Goal: Information Seeking & Learning: Learn about a topic

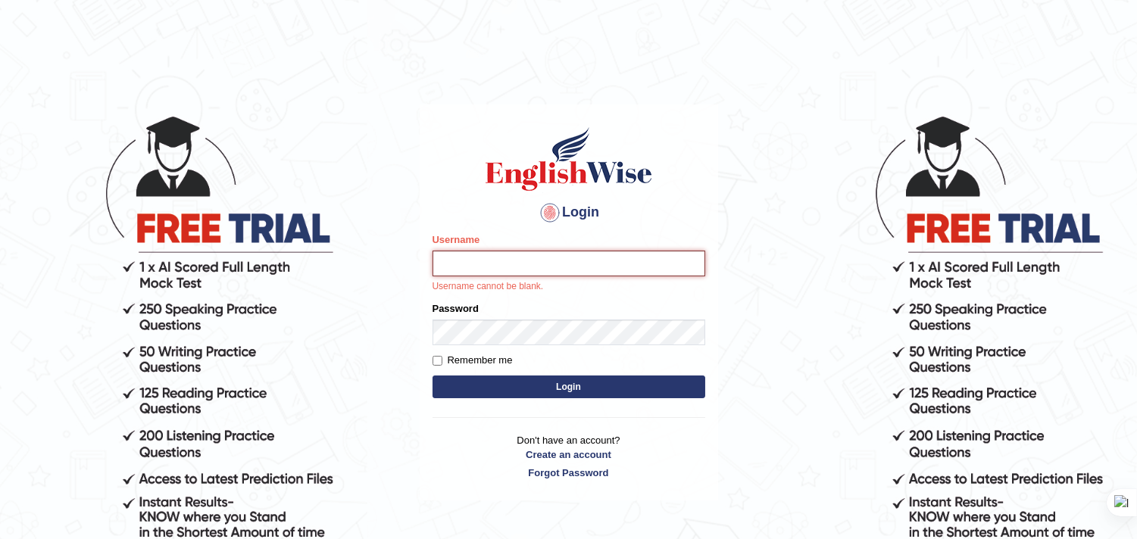
type input "bhuvaneswari_parramatta"
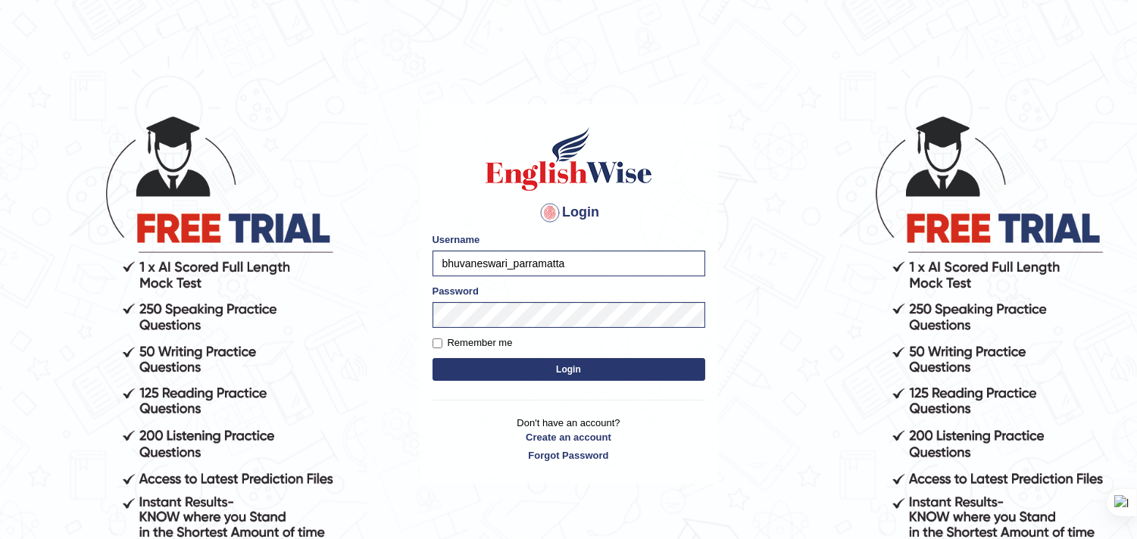
click at [611, 373] on button "Login" at bounding box center [568, 369] width 273 height 23
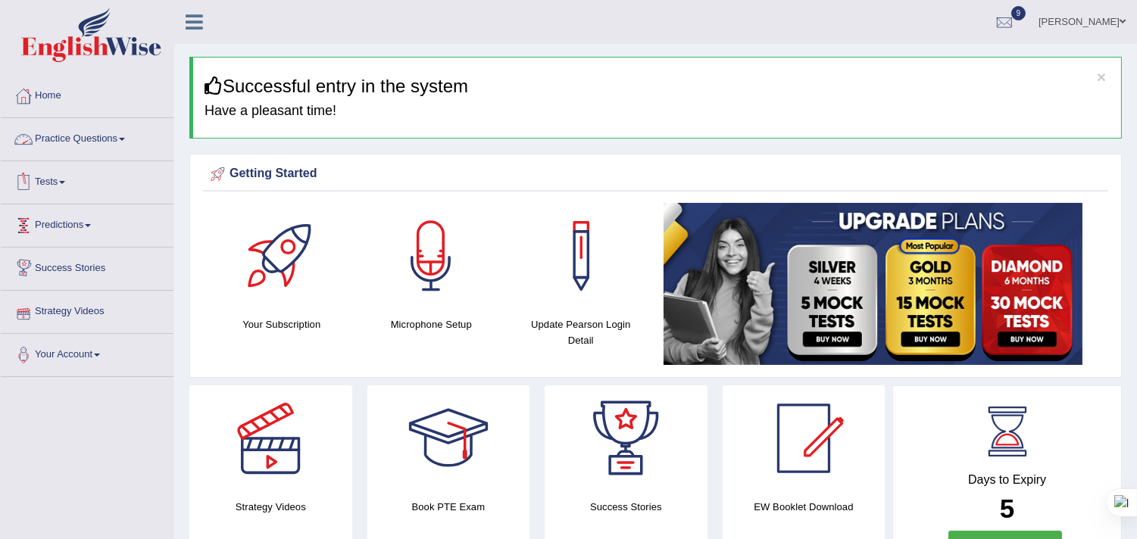
drag, startPoint x: 131, startPoint y: 429, endPoint x: 131, endPoint y: 416, distance: 12.1
click at [131, 133] on link "Practice Questions" at bounding box center [87, 137] width 173 height 38
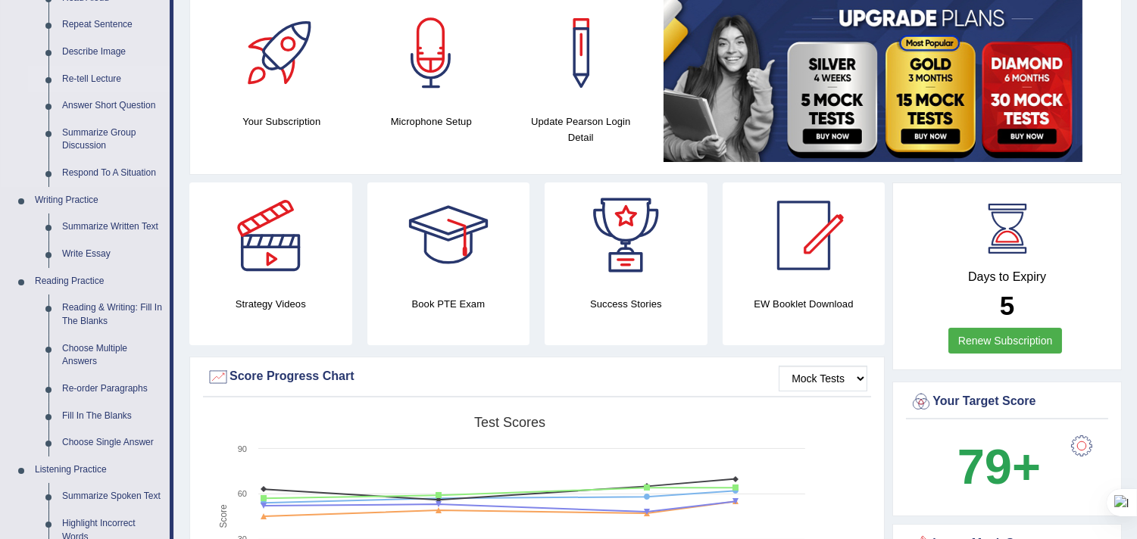
scroll to position [252, 0]
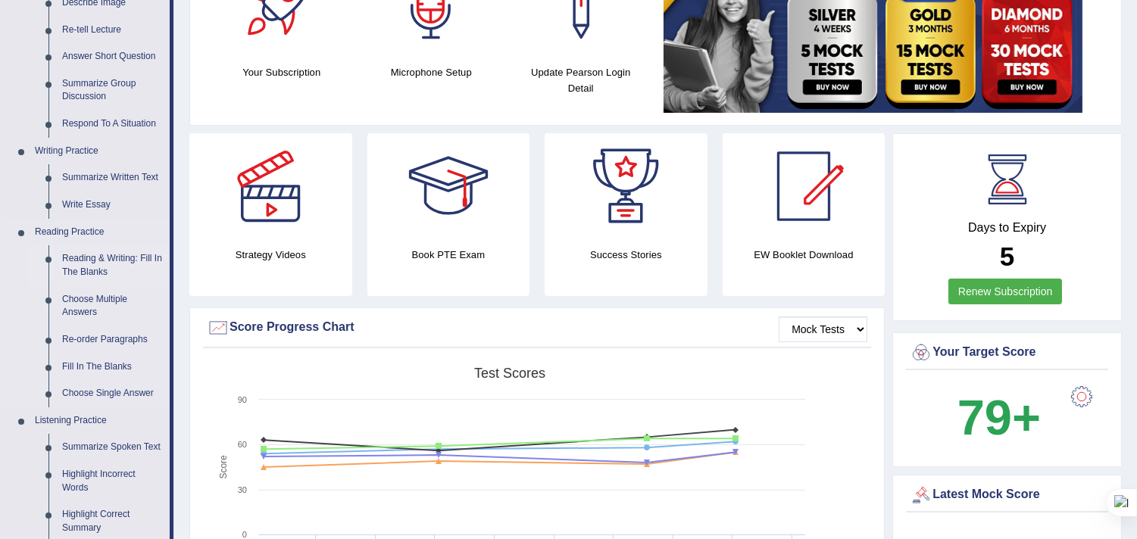
click at [102, 263] on link "Reading & Writing: Fill In The Blanks" at bounding box center [112, 265] width 114 height 40
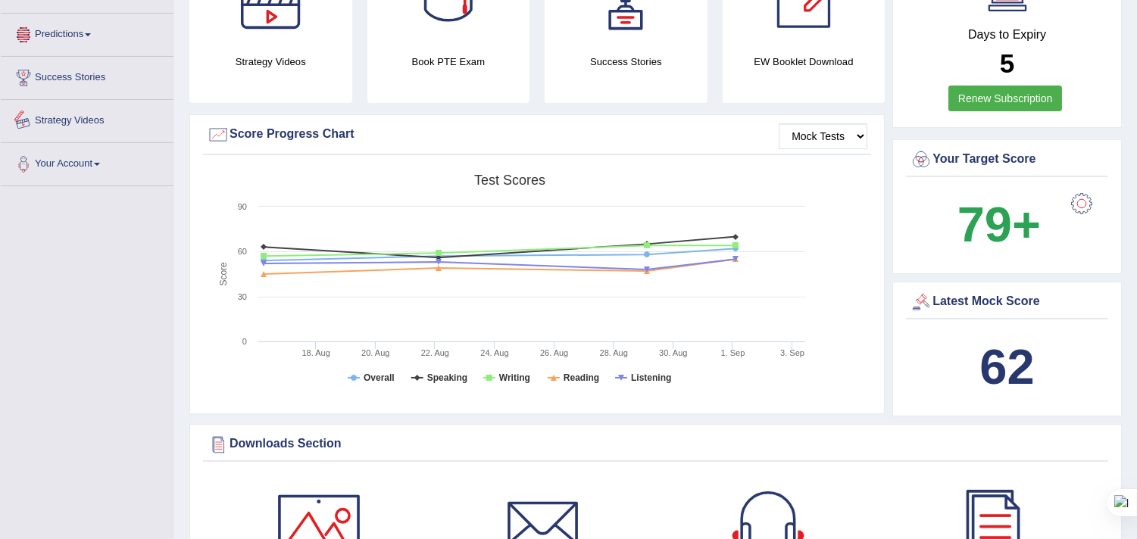
scroll to position [1060, 0]
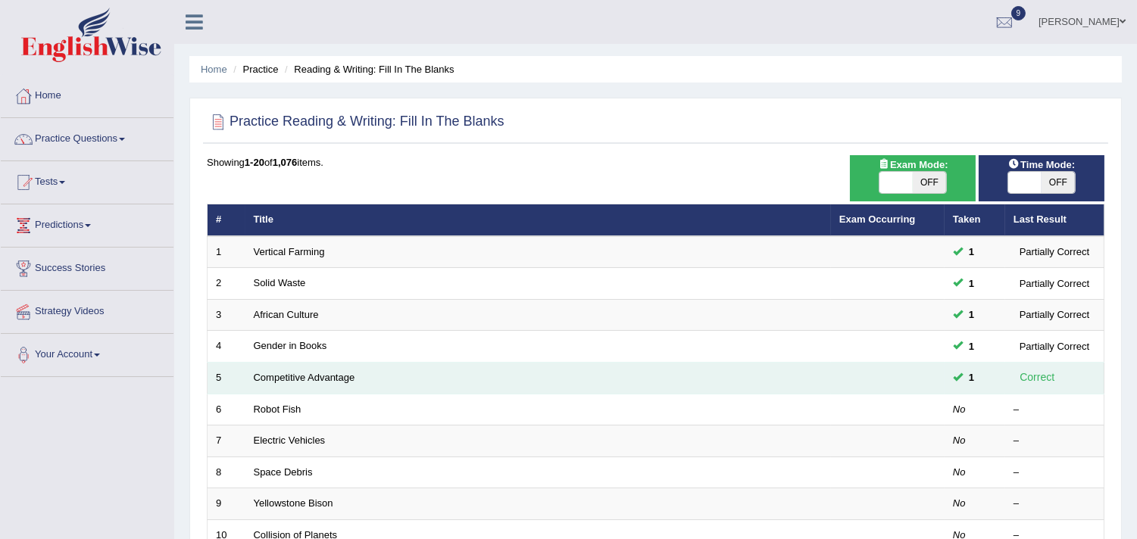
click at [312, 370] on td "Competitive Advantage" at bounding box center [537, 379] width 585 height 32
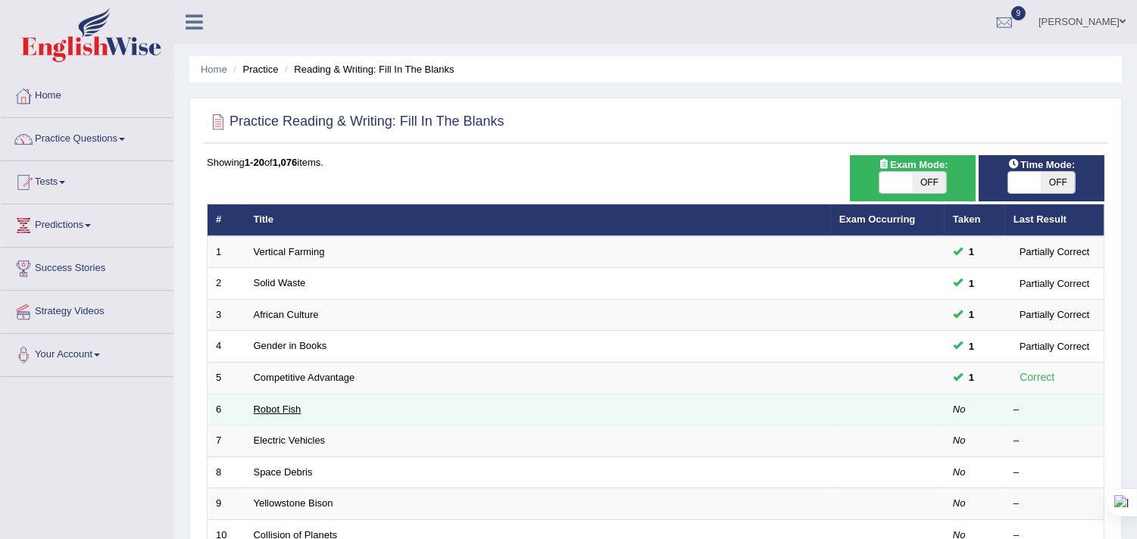
click at [289, 413] on link "Robot Fish" at bounding box center [278, 409] width 48 height 11
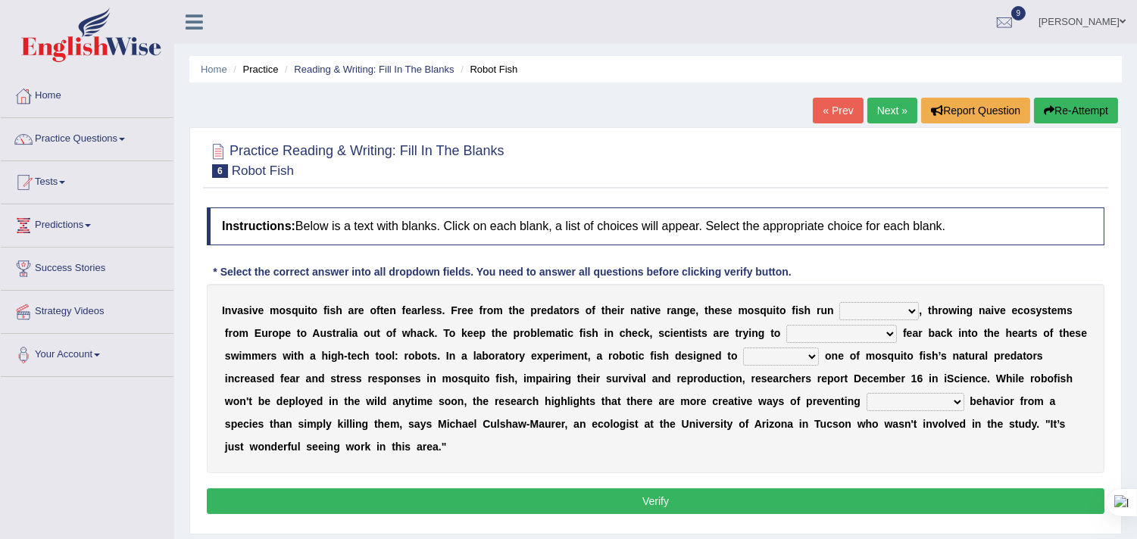
click at [909, 308] on select "occupant flippant rampant concordant" at bounding box center [879, 311] width 80 height 18
select select "occupant"
click at [839, 302] on select "occupant flippant rampant concordant" at bounding box center [879, 311] width 80 height 18
click at [854, 328] on select "accept spike strike drake" at bounding box center [841, 334] width 111 height 18
select select "spike"
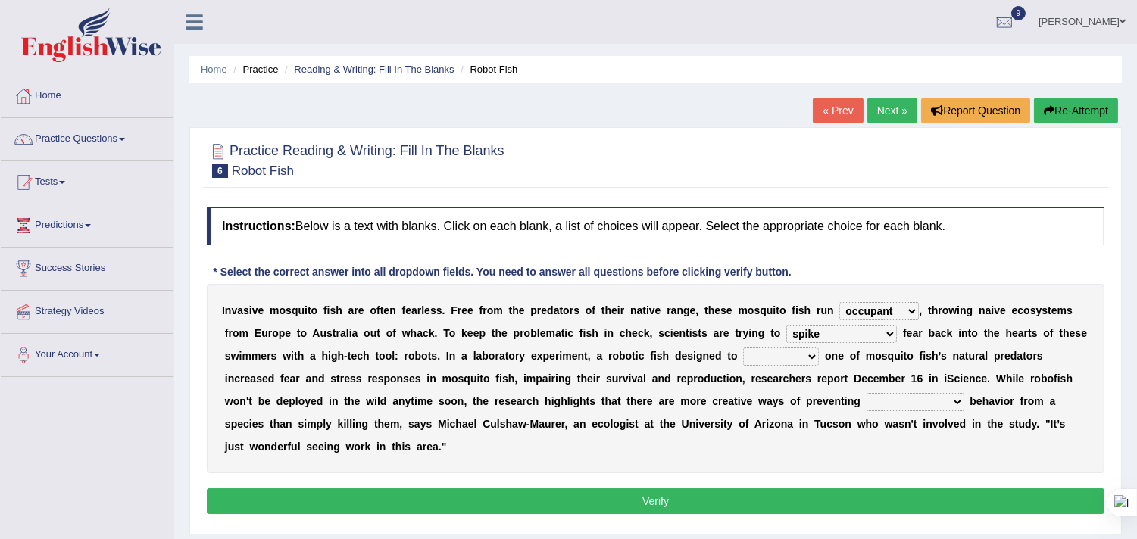
click at [786, 325] on select "accept spike strike drake" at bounding box center [841, 334] width 111 height 18
click at [812, 353] on select "bequest mimic battle conquest" at bounding box center [781, 357] width 76 height 18
select select "mimic"
click at [743, 348] on select "bequest mimic battle conquest" at bounding box center [781, 357] width 76 height 18
click at [959, 399] on select "unprivileged unprecedented uncharted unwanted" at bounding box center [915, 402] width 98 height 18
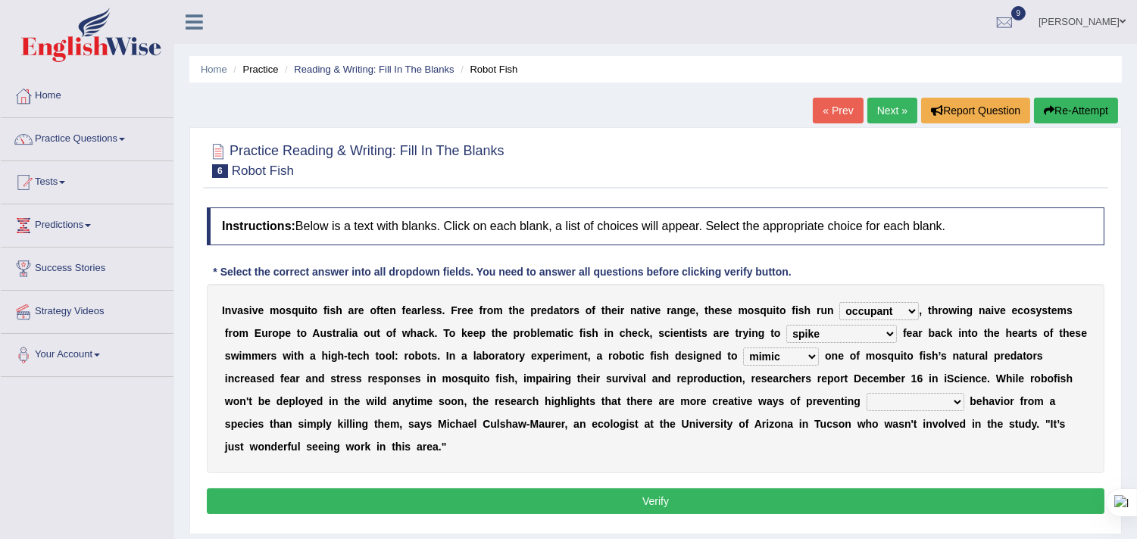
select select "unprivileged"
click at [866, 393] on select "unprivileged unprecedented uncharted unwanted" at bounding box center [915, 402] width 98 height 18
click at [585, 507] on button "Verify" at bounding box center [655, 501] width 897 height 26
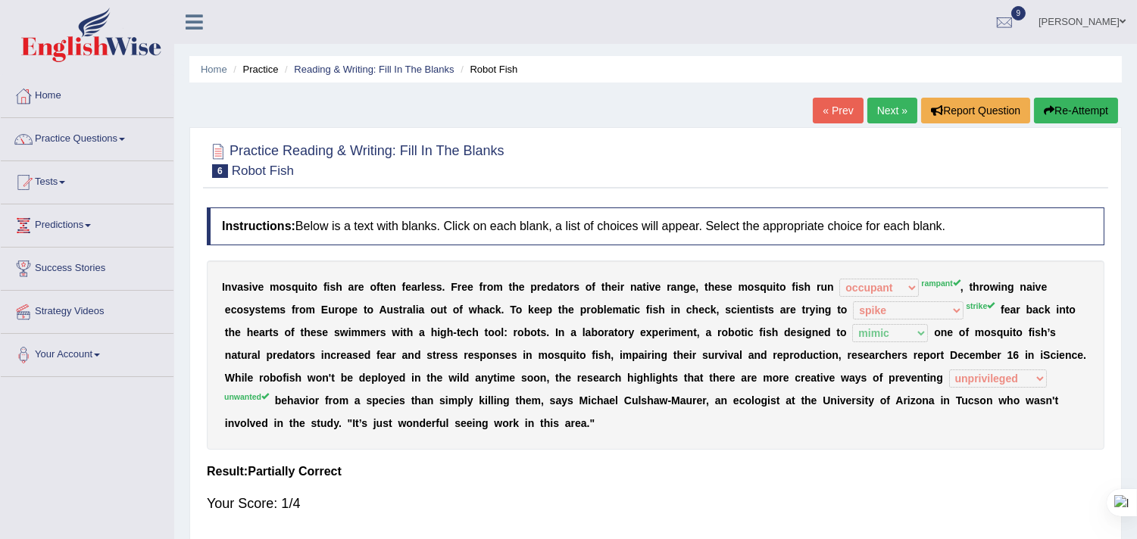
click at [882, 104] on link "Next »" at bounding box center [892, 111] width 50 height 26
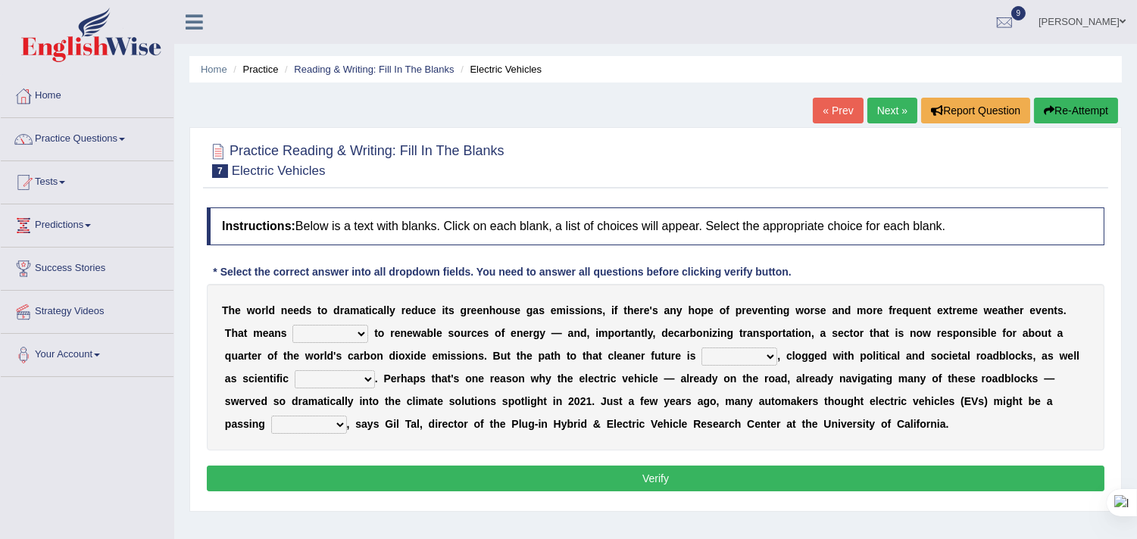
click at [360, 334] on select "grafting drafting crafting shifting" at bounding box center [330, 334] width 76 height 18
click at [292, 325] on select "grafting drafting crafting shifting" at bounding box center [330, 334] width 76 height 18
click at [763, 354] on select "daunting daunted daunt dauntless" at bounding box center [739, 357] width 76 height 18
click at [366, 330] on select "grafting drafting crafting shifting" at bounding box center [330, 334] width 76 height 18
select select "shifting"
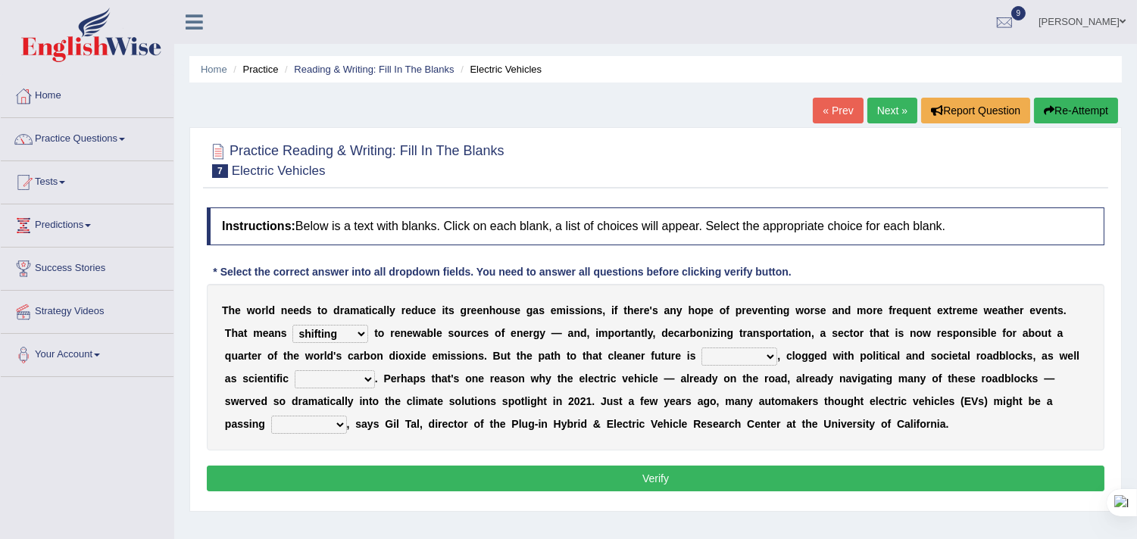
click at [292, 325] on select "grafting drafting crafting shifting" at bounding box center [330, 334] width 76 height 18
click at [769, 354] on select "daunting daunted daunt dauntless" at bounding box center [739, 357] width 76 height 18
select select "daunting"
click at [701, 348] on select "daunting daunted daunt dauntless" at bounding box center [739, 357] width 76 height 18
click at [370, 376] on select "spectacles obstacles tentacles receptacles" at bounding box center [335, 379] width 80 height 18
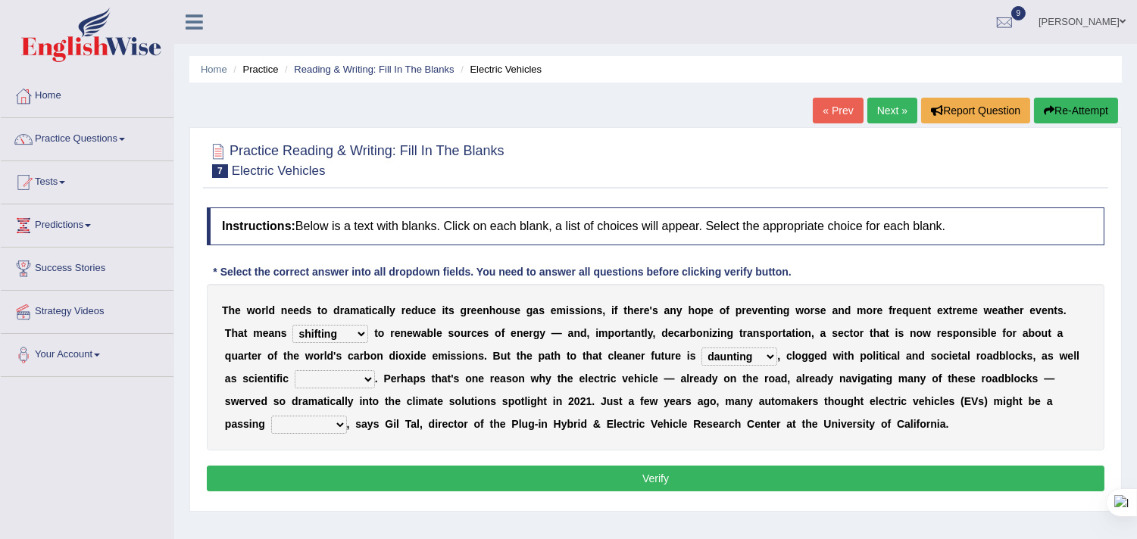
select select "obstacles"
click at [295, 370] on select "spectacles obstacles tentacles receptacles" at bounding box center [335, 379] width 80 height 18
click at [343, 425] on select "fad gad tad lad" at bounding box center [309, 425] width 76 height 18
select select "fad"
click at [271, 416] on select "fad gad tad lad" at bounding box center [309, 425] width 76 height 18
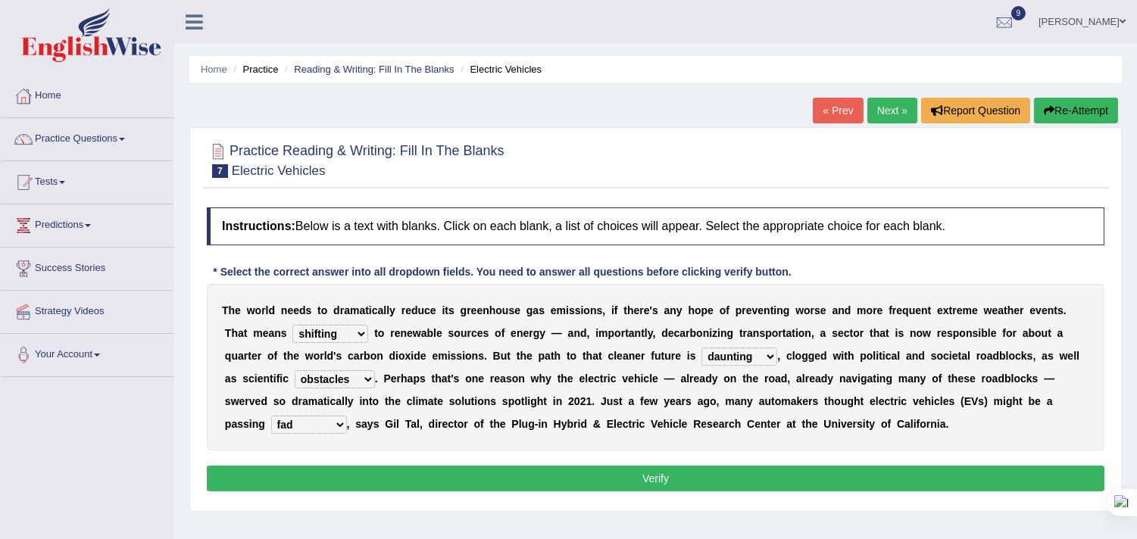
click at [635, 472] on button "Verify" at bounding box center [655, 479] width 897 height 26
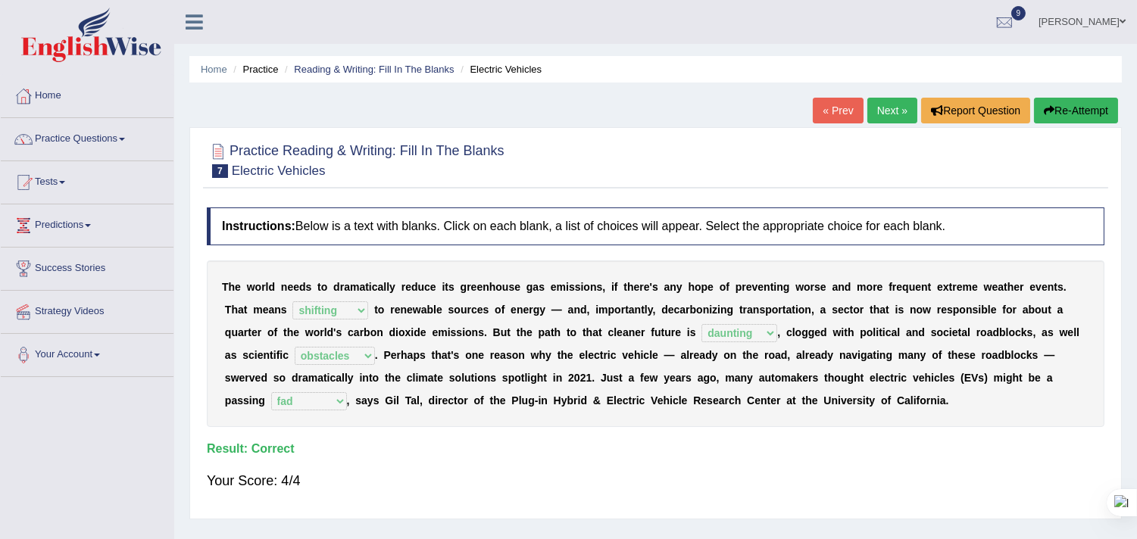
click at [868, 109] on link "Next »" at bounding box center [892, 111] width 50 height 26
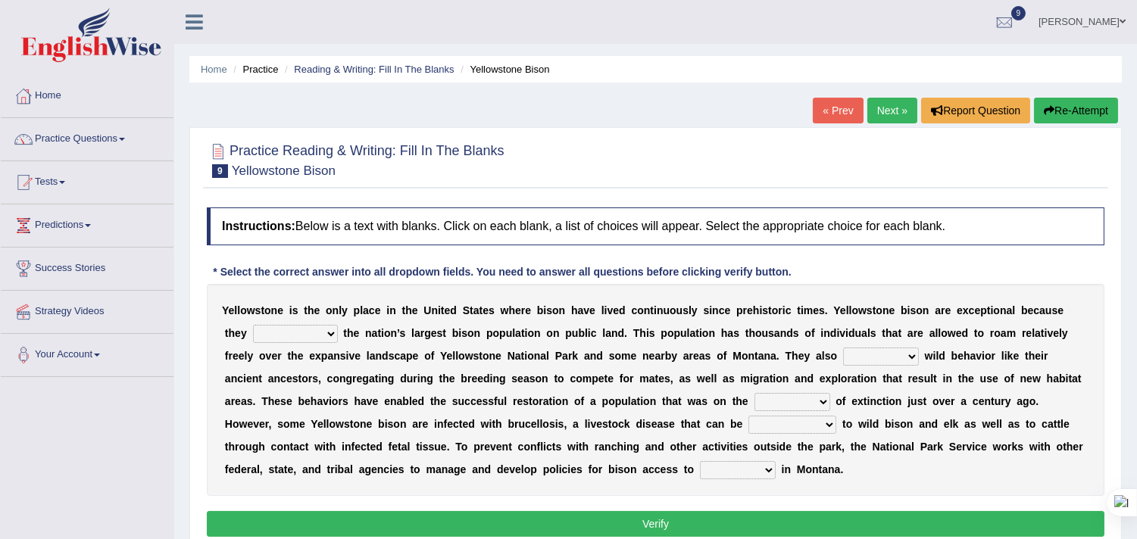
click at [328, 335] on select "congregate comprise consist compromise" at bounding box center [295, 334] width 85 height 18
select select "consist"
click at [253, 325] on select "congregate comprise consist compromise" at bounding box center [295, 334] width 85 height 18
click at [904, 351] on select "exhibit disregard resist encourage" at bounding box center [881, 357] width 76 height 18
select select "exhibit"
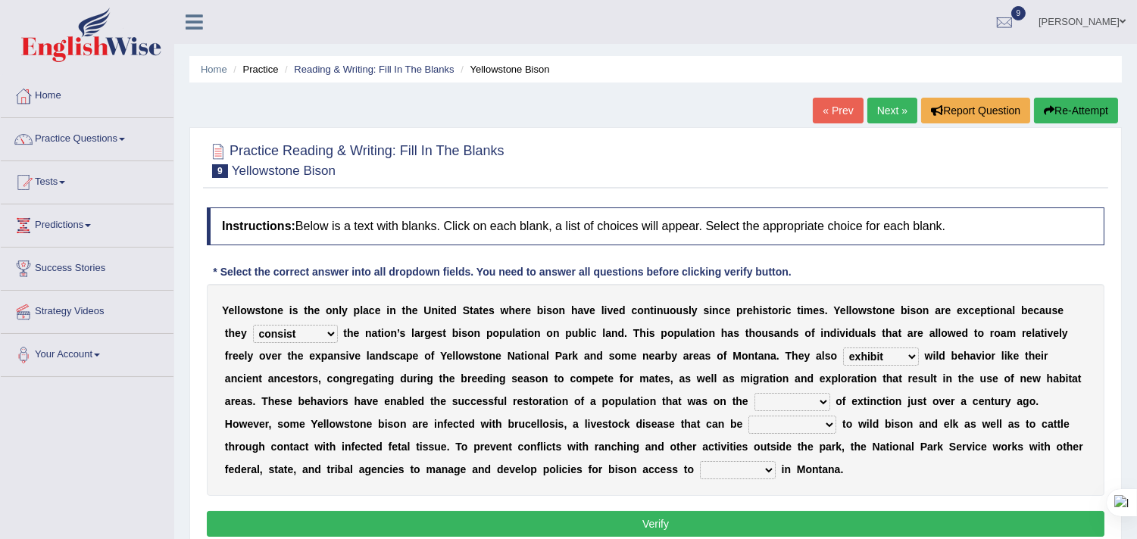
click at [843, 348] on select "exhibit disregard resist encourage" at bounding box center [881, 357] width 76 height 18
click at [825, 398] on select "brine brink danger brindle" at bounding box center [792, 402] width 76 height 18
select select "danger"
click at [754, 393] on select "brine brink danger brindle" at bounding box center [792, 402] width 76 height 18
click at [833, 424] on select "transplanted transported transgressed transmitted" at bounding box center [792, 425] width 88 height 18
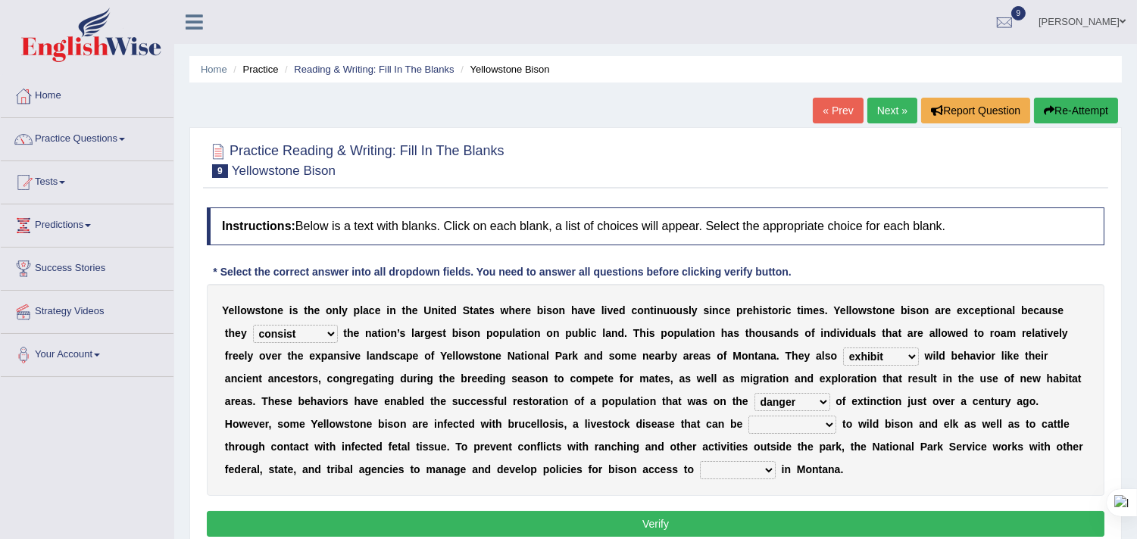
select select "transmitted"
click at [748, 416] on select "transplanted transported transgressed transmitted" at bounding box center [792, 425] width 88 height 18
click at [769, 471] on select "habitat habitat habitant food" at bounding box center [738, 470] width 76 height 18
select select "habitat"
click at [700, 461] on select "habitat habitat habitant food" at bounding box center [738, 470] width 76 height 18
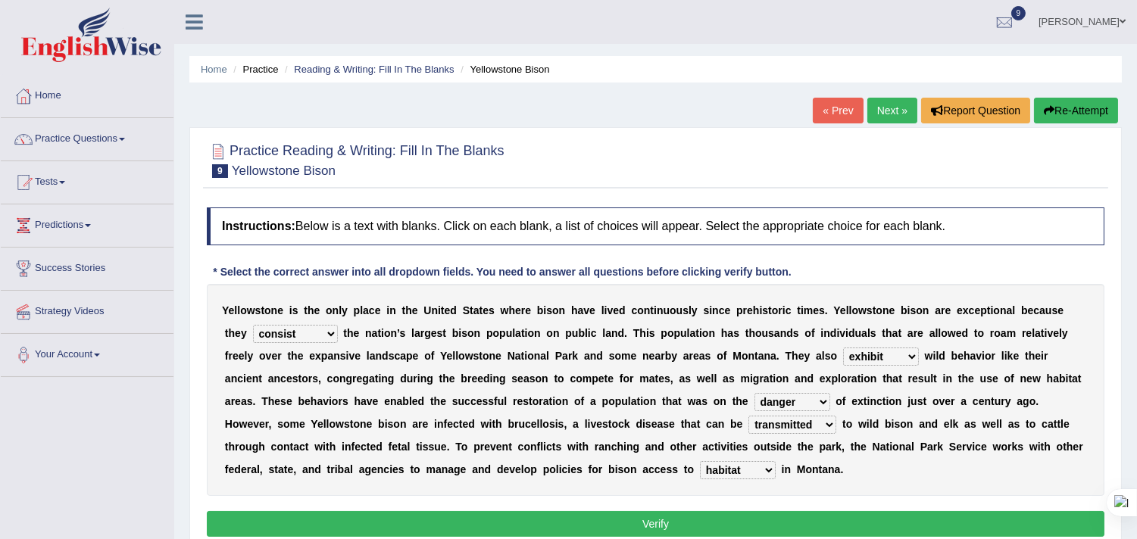
click at [695, 524] on button "Verify" at bounding box center [655, 524] width 897 height 26
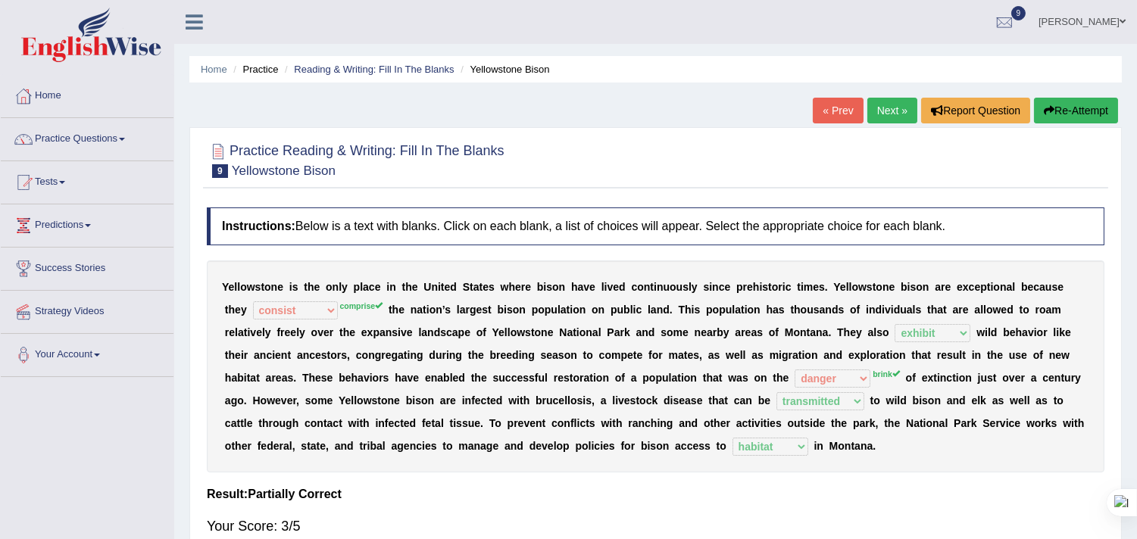
click at [881, 110] on link "Next »" at bounding box center [892, 111] width 50 height 26
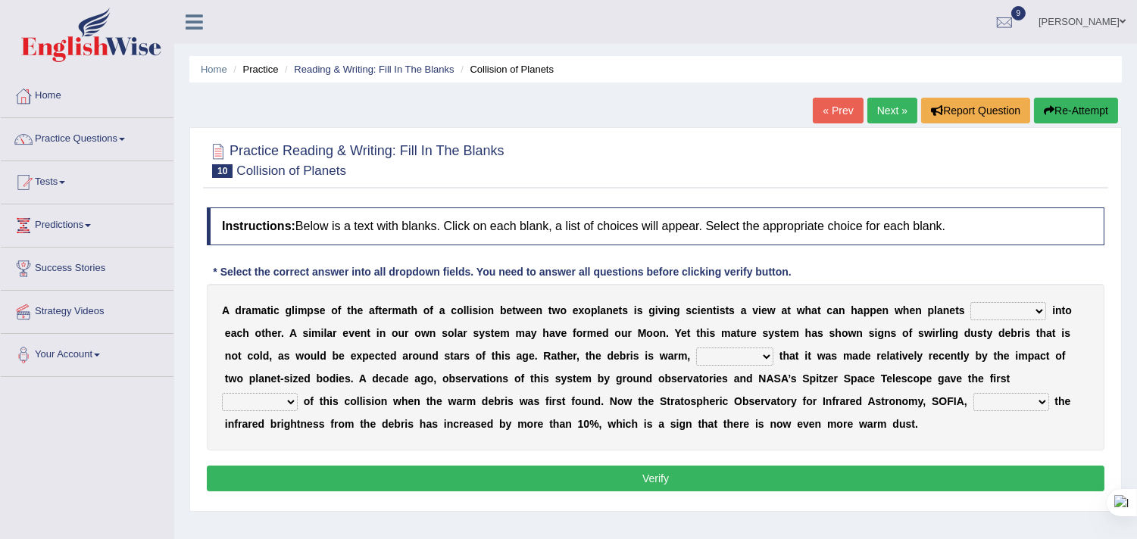
click at [1034, 313] on select "crash explore roam implode" at bounding box center [1008, 311] width 76 height 18
select select "explore"
click at [971, 302] on select "crash explore roam implode" at bounding box center [1008, 311] width 76 height 18
click at [762, 356] on select "reinforcing sentencing forging conducing" at bounding box center [734, 357] width 77 height 18
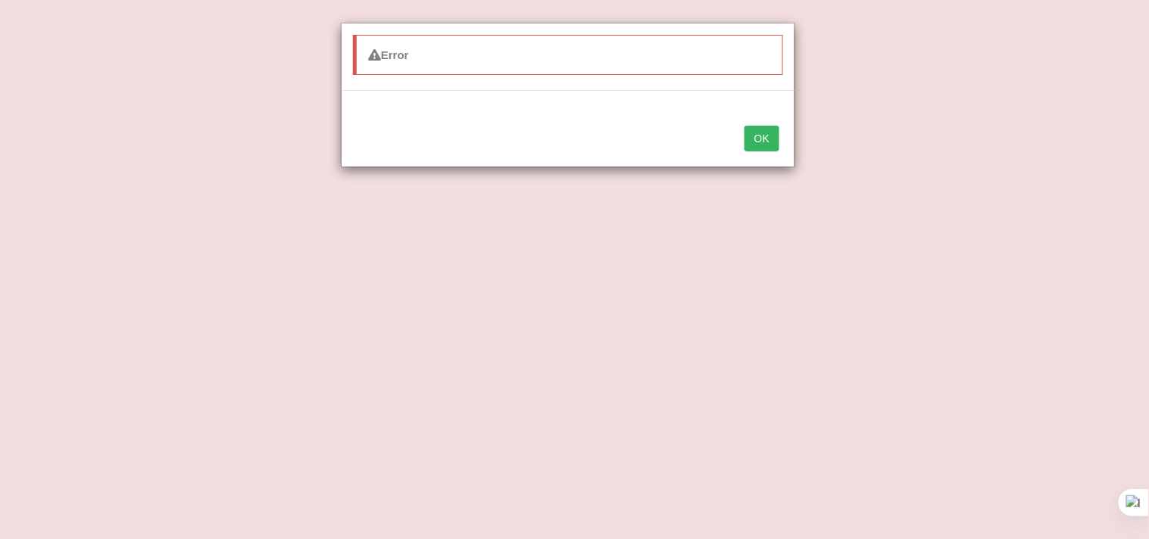
click at [760, 145] on button "OK" at bounding box center [761, 139] width 35 height 26
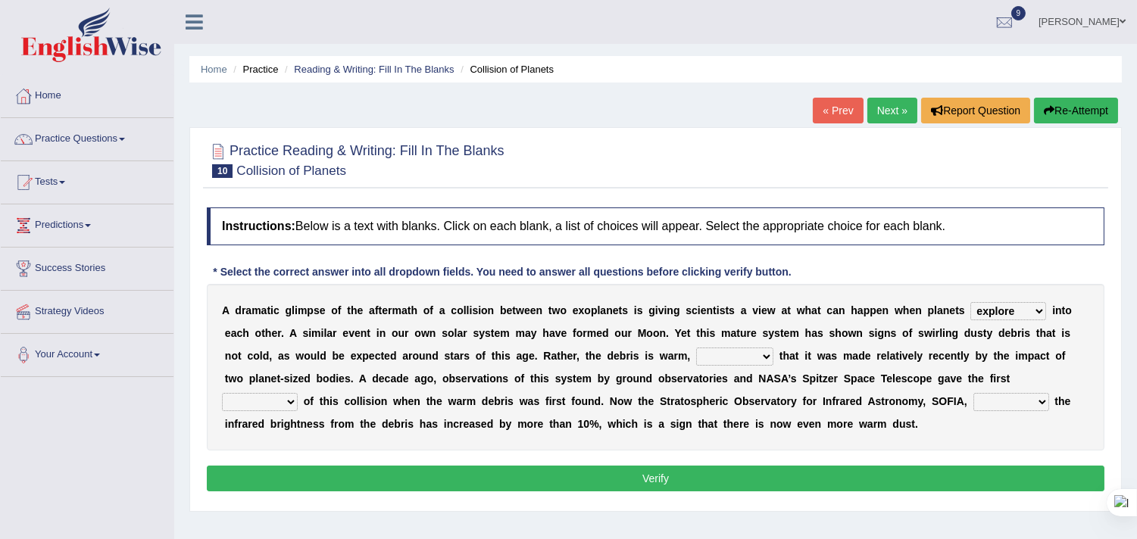
click at [762, 356] on select "reinforcing sentencing forging conducing" at bounding box center [734, 357] width 77 height 18
select select "sentencing"
click at [696, 348] on select "reinforcing sentencing forging conducing" at bounding box center [734, 357] width 77 height 18
click at [292, 399] on select "pints faints hints taints" at bounding box center [260, 402] width 76 height 18
select select "taints"
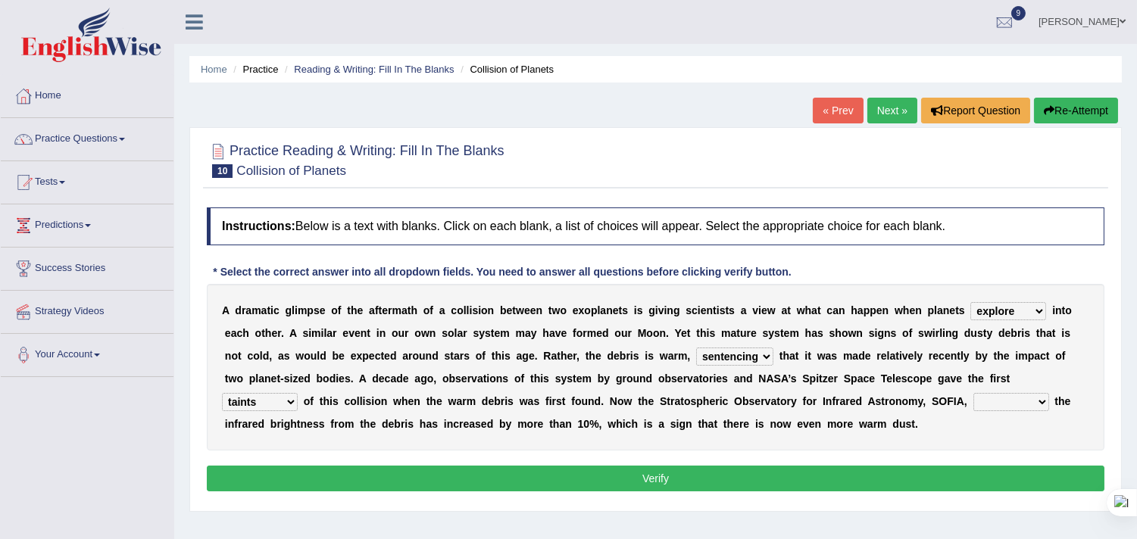
click at [222, 393] on select "pints faints hints taints" at bounding box center [260, 402] width 76 height 18
click at [1043, 400] on select "concealed revealed repealed unsealed" at bounding box center [1011, 402] width 76 height 18
select select "repealed"
click at [973, 393] on select "concealed revealed repealed unsealed" at bounding box center [1011, 402] width 76 height 18
click at [669, 473] on button "Verify" at bounding box center [655, 479] width 897 height 26
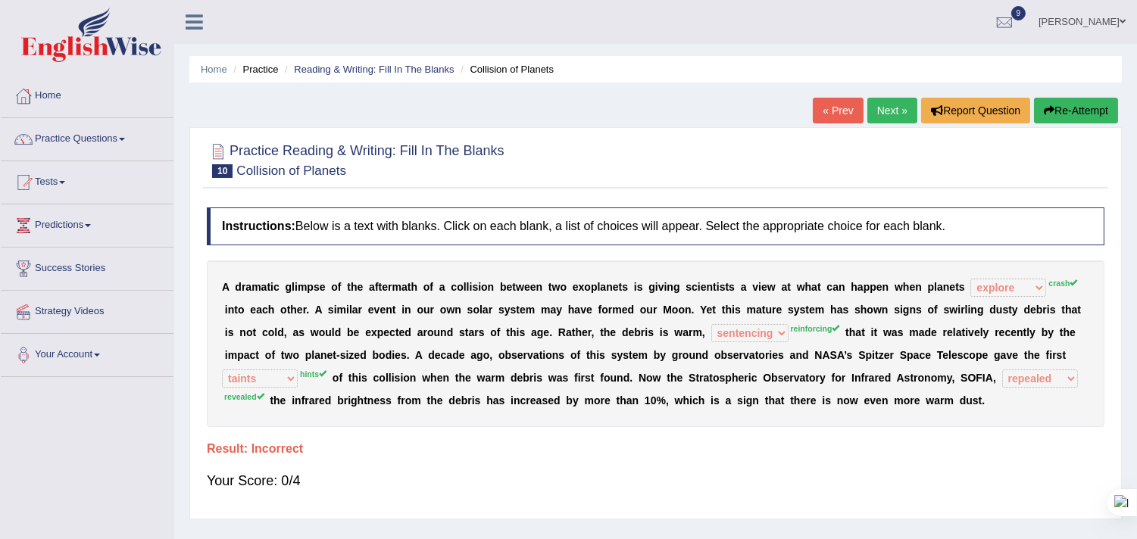
click at [882, 109] on link "Next »" at bounding box center [892, 111] width 50 height 26
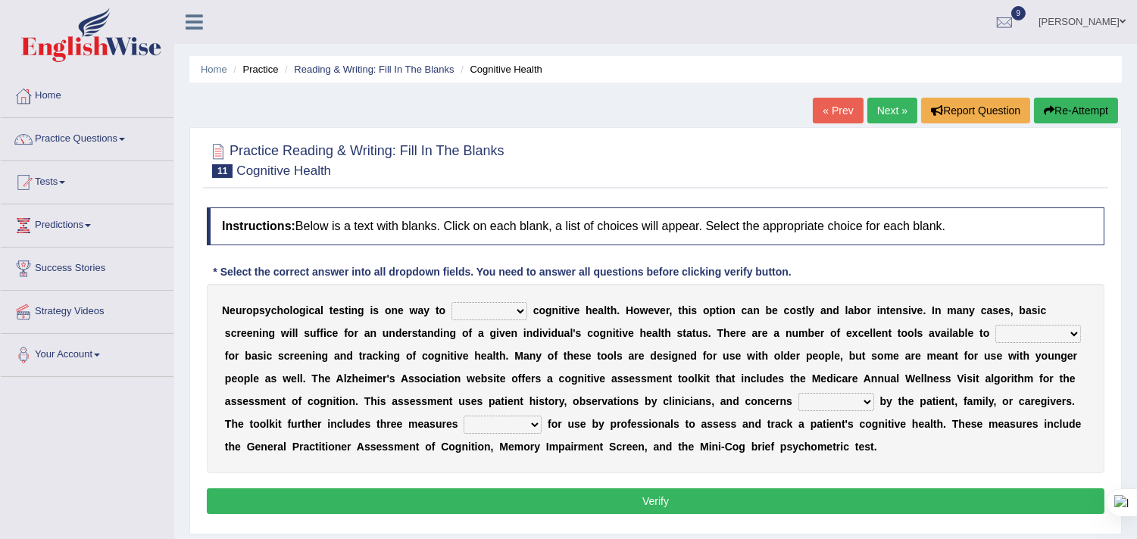
click at [518, 309] on select "obsess assess possess access" at bounding box center [489, 311] width 76 height 18
select select "obsess"
click at [451, 302] on select "obsess assess possess access" at bounding box center [489, 311] width 76 height 18
click at [1073, 334] on select "stationers practitioners petitioners questioners" at bounding box center [1038, 334] width 86 height 18
select select "practitioners"
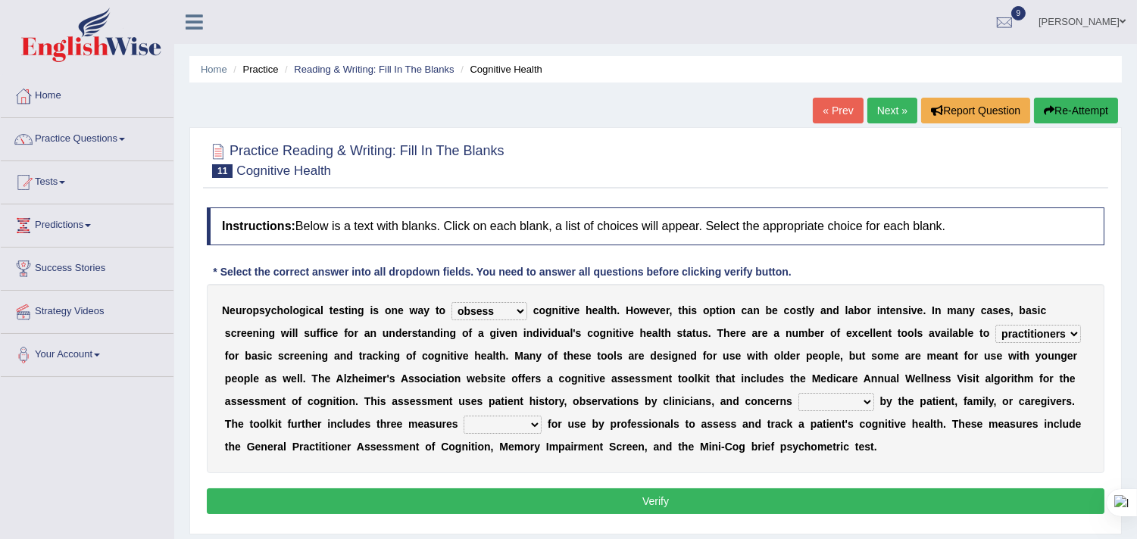
click at [995, 325] on select "stationers practitioners petitioners questioners" at bounding box center [1038, 334] width 86 height 18
click at [867, 402] on select "raised rising arising praised" at bounding box center [836, 402] width 76 height 18
click at [900, 447] on div "N e u r o p s y c h o l o g i c a l t e s t i n g i s o n e w a y t o obsess as…" at bounding box center [655, 378] width 897 height 189
click at [863, 401] on select "raised rising arising praised" at bounding box center [836, 402] width 76 height 18
select select "raised"
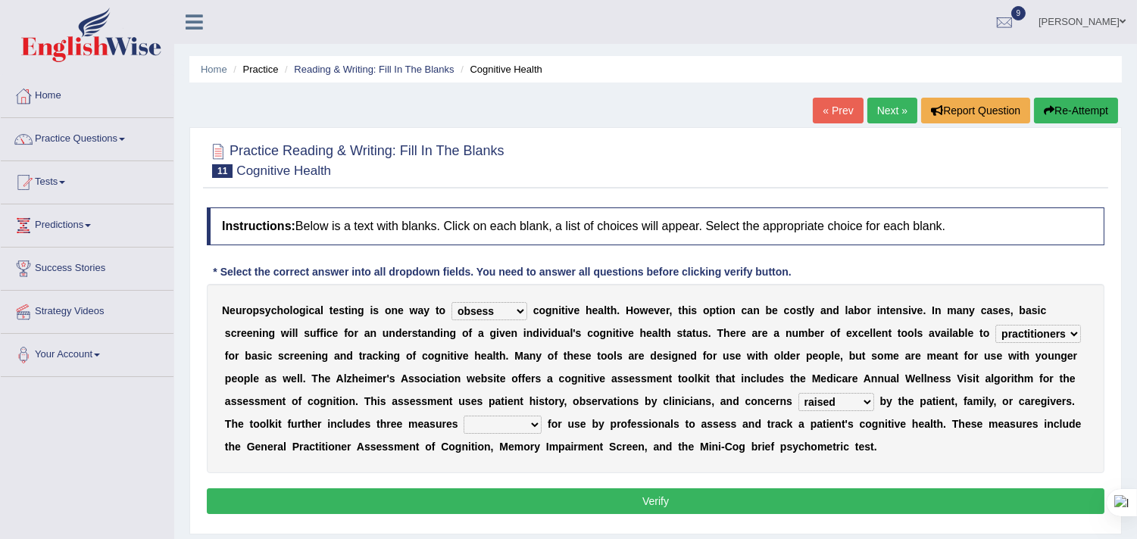
click at [798, 393] on select "raised rising arising praised" at bounding box center [836, 402] width 76 height 18
click at [529, 422] on select "validated intimidated dilapidated antedated" at bounding box center [502, 425] width 78 height 18
select select "validated"
click at [463, 416] on select "validated intimidated dilapidated antedated" at bounding box center [502, 425] width 78 height 18
click at [646, 495] on button "Verify" at bounding box center [655, 501] width 897 height 26
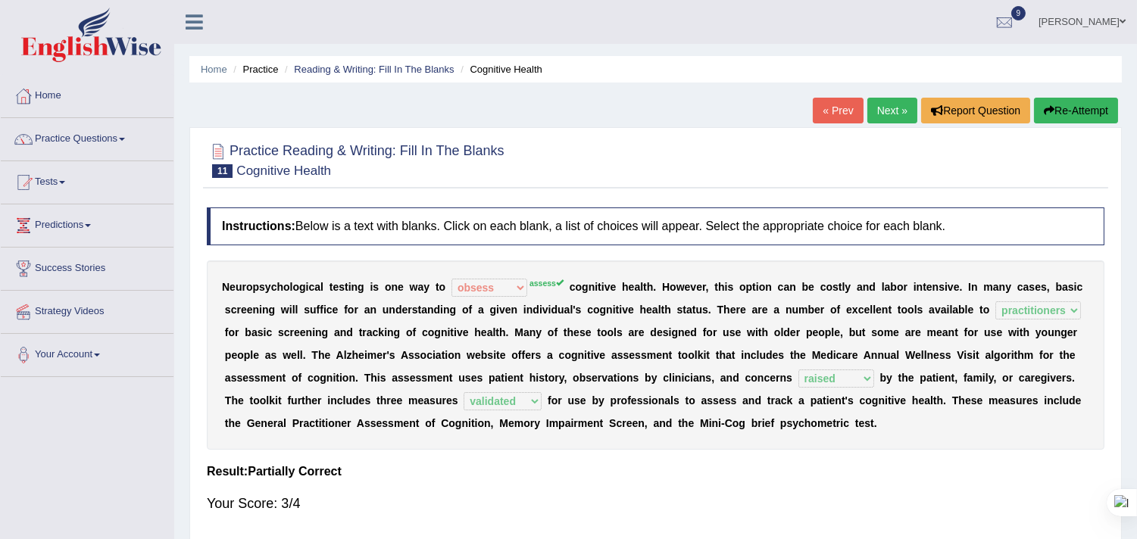
click at [1076, 107] on button "Re-Attempt" at bounding box center [1076, 111] width 84 height 26
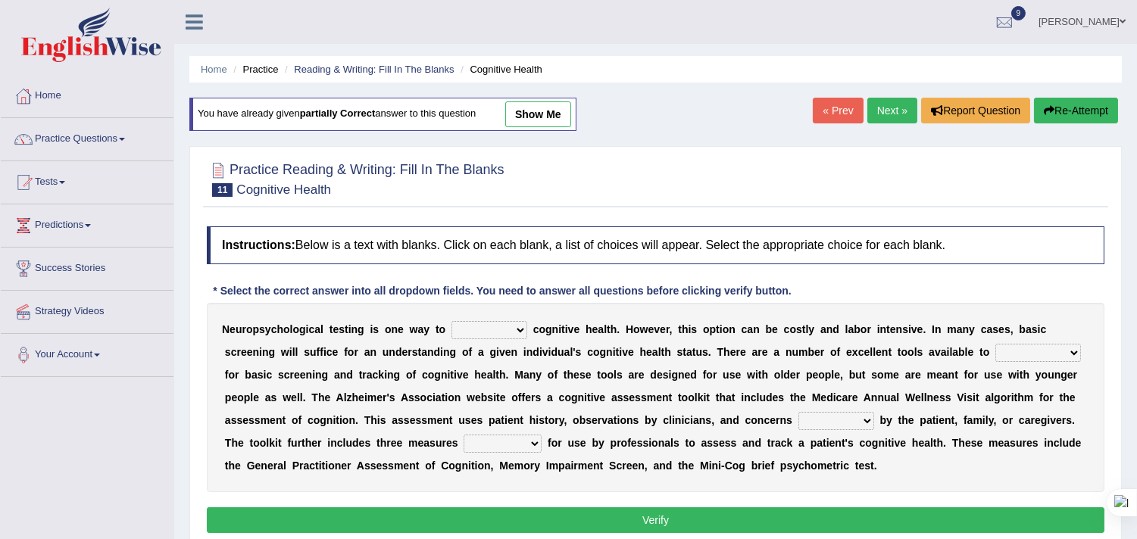
click at [886, 114] on link "Next »" at bounding box center [892, 111] width 50 height 26
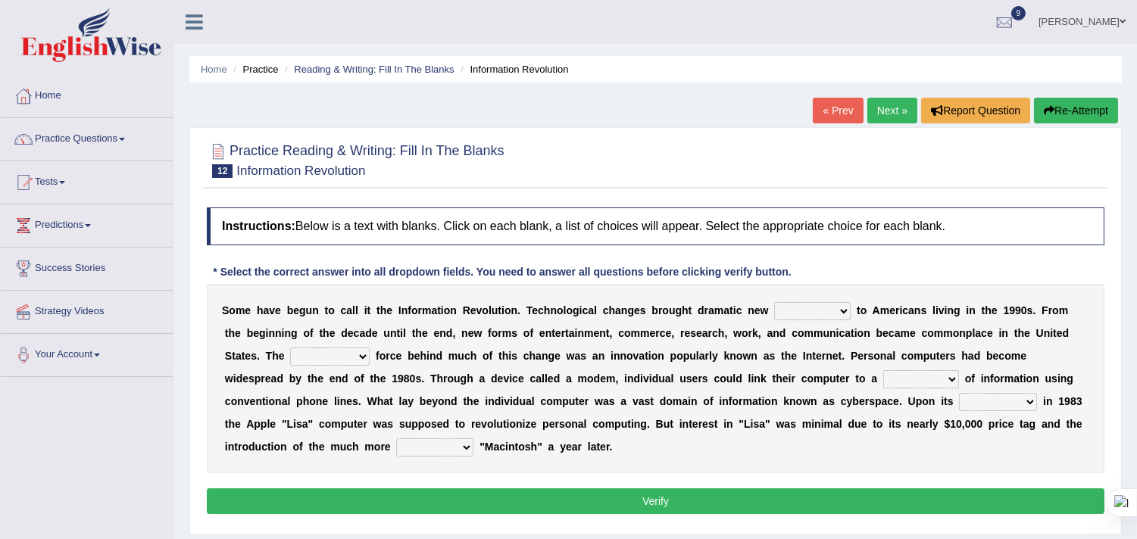
click at [843, 308] on select "challenges puzzles options confusion" at bounding box center [812, 311] width 76 height 18
select select "challenges"
click at [774, 302] on select "challenges puzzles options confusion" at bounding box center [812, 311] width 76 height 18
click at [366, 353] on select "unremitting uninspiring driving insinuating" at bounding box center [330, 357] width 80 height 18
select select "driving"
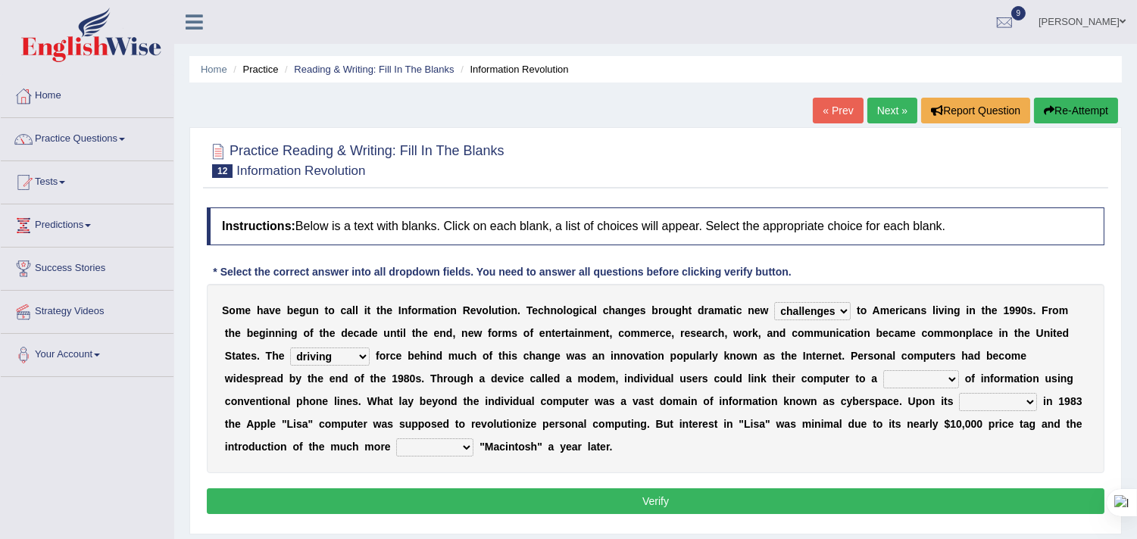
click at [290, 348] on select "unremitting uninspiring driving insinuating" at bounding box center [330, 357] width 80 height 18
click at [950, 379] on select "magnitude bulk wealth volume" at bounding box center [921, 379] width 76 height 18
select select "bulk"
click at [883, 370] on select "magnitude bulk wealth volume" at bounding box center [921, 379] width 76 height 18
click at [1027, 401] on select "relief release publication emission" at bounding box center [998, 402] width 78 height 18
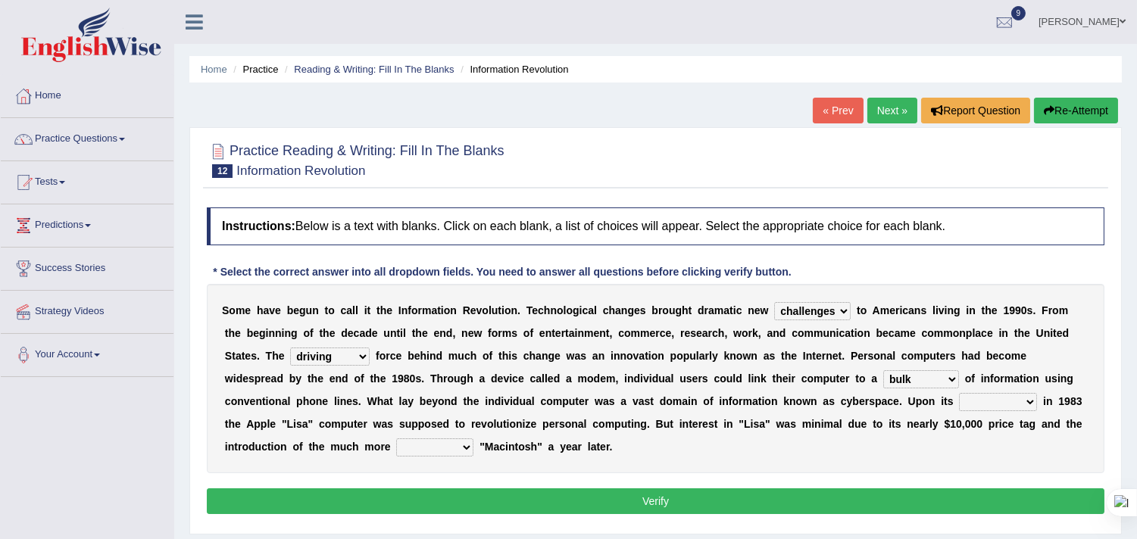
select select "publication"
click at [959, 393] on select "relief release publication emission" at bounding box center [998, 402] width 78 height 18
click at [468, 447] on select "convenient affordable advanced formidable" at bounding box center [434, 447] width 77 height 18
select select "advanced"
click at [396, 438] on select "convenient affordable advanced formidable" at bounding box center [434, 447] width 77 height 18
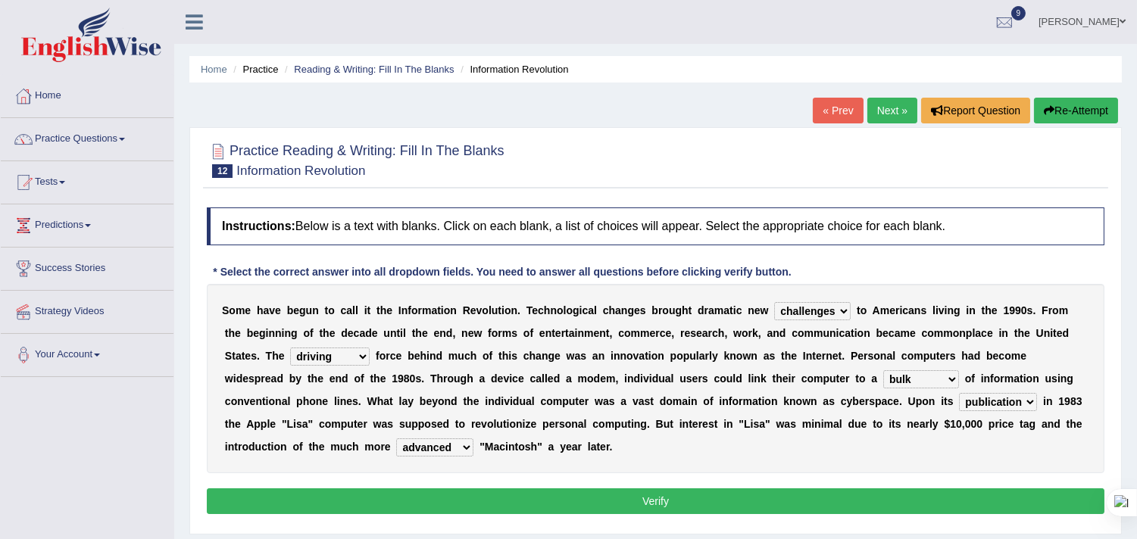
click at [513, 495] on button "Verify" at bounding box center [655, 501] width 897 height 26
